Goal: Check status: Check status

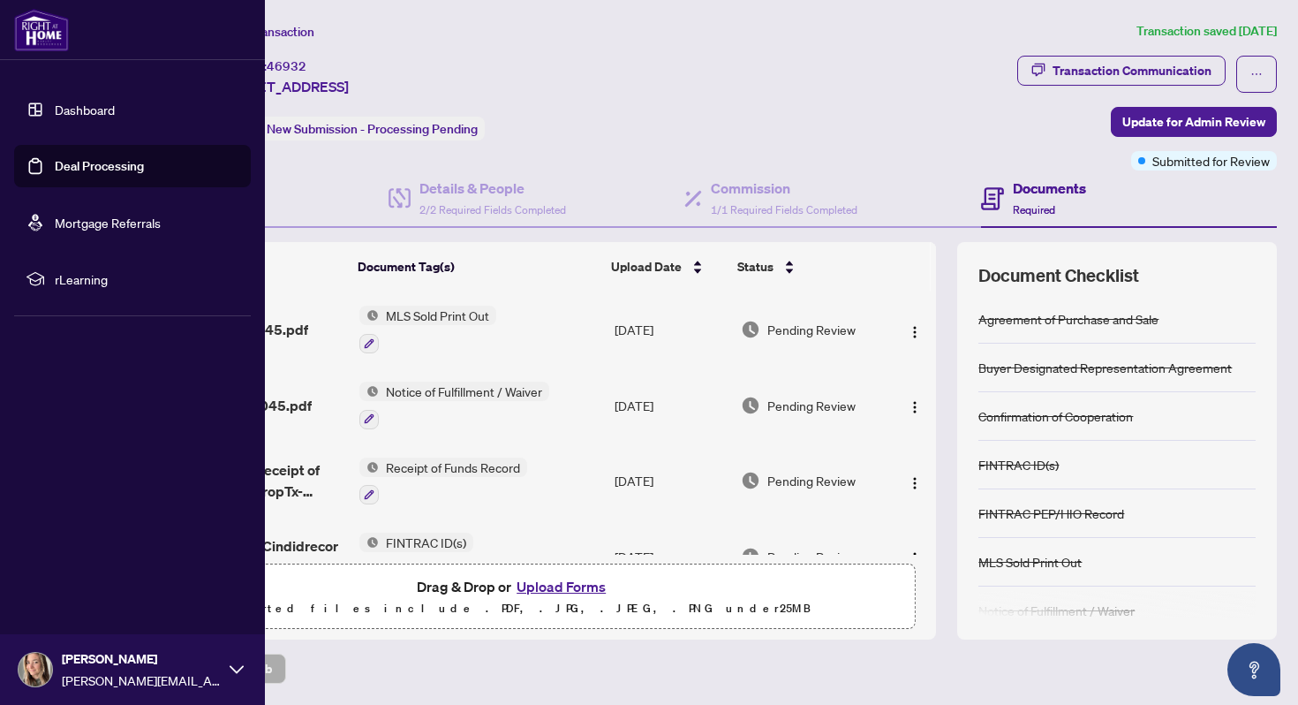
click at [50, 36] on img at bounding box center [41, 30] width 55 height 42
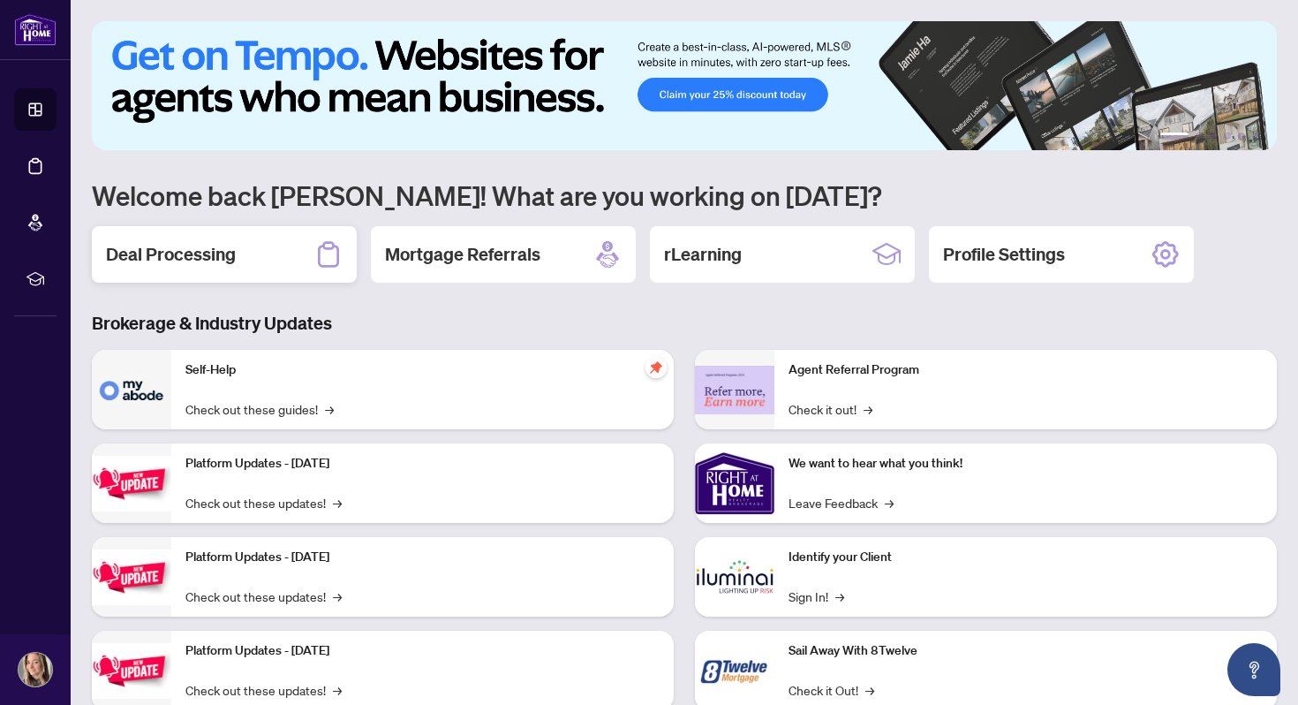
click at [200, 256] on h2 "Deal Processing" at bounding box center [171, 254] width 130 height 25
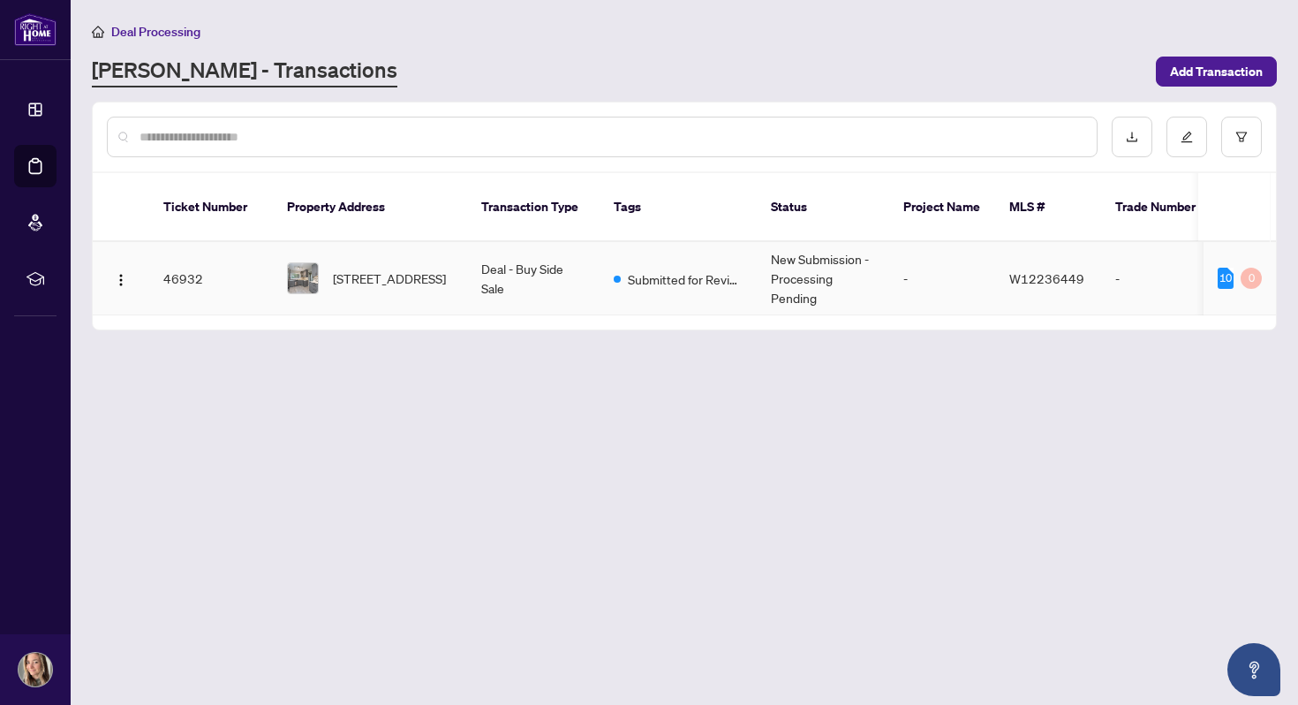
click at [770, 260] on td "New Submission - Processing Pending" at bounding box center [823, 278] width 132 height 73
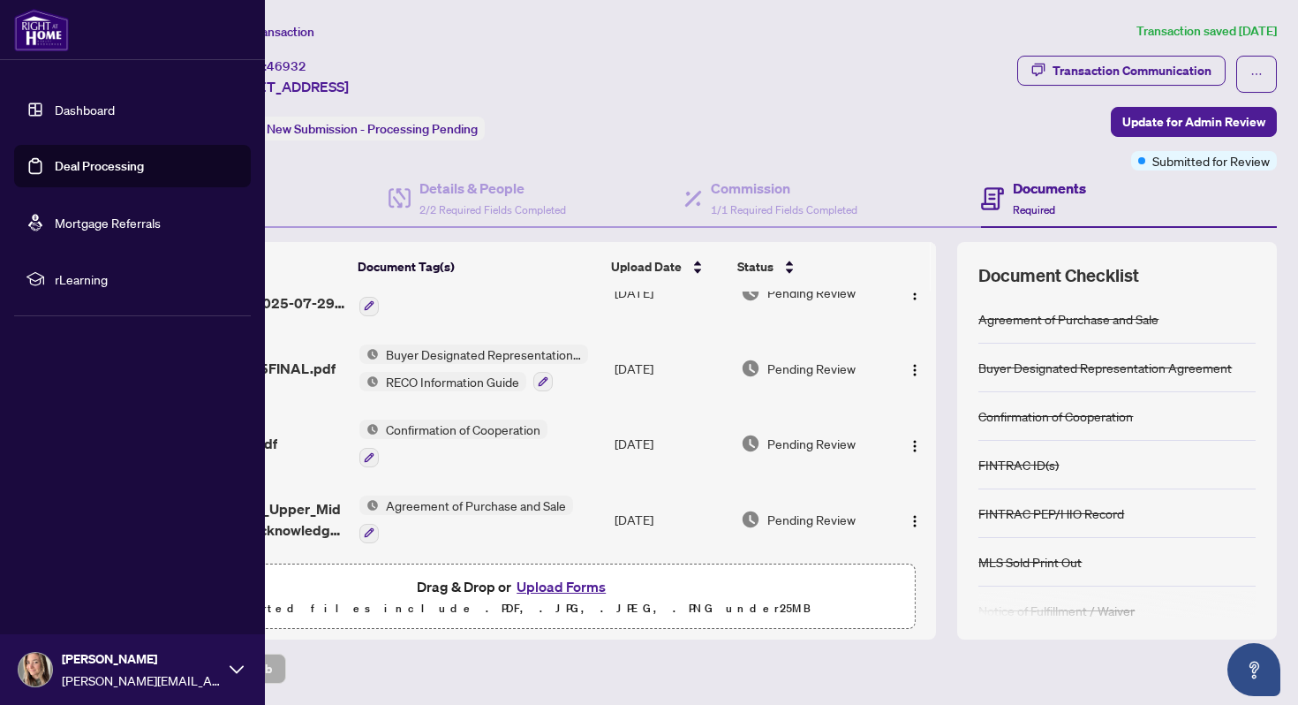
click at [45, 32] on img at bounding box center [41, 30] width 55 height 42
